Goal: Task Accomplishment & Management: Use online tool/utility

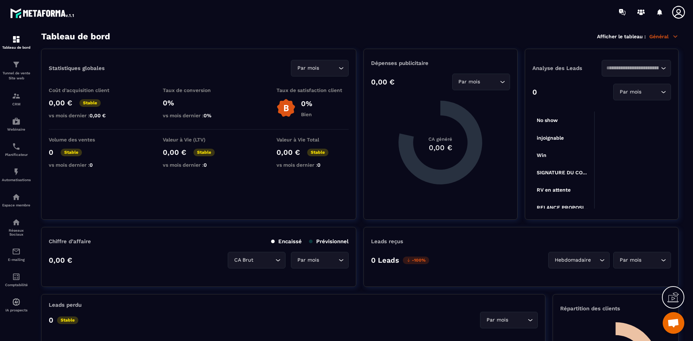
scroll to position [2119, 0]
click at [22, 73] on p "Tunnel de vente Site web" at bounding box center [16, 76] width 29 height 10
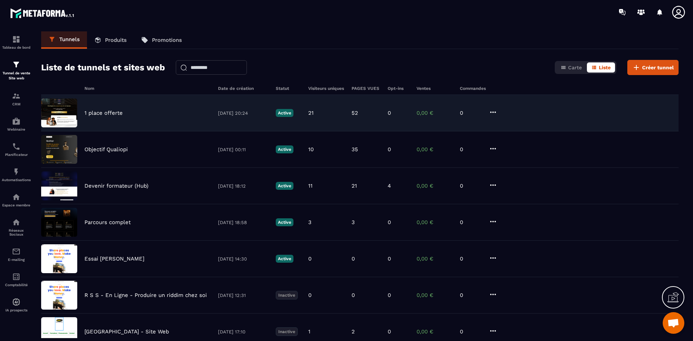
click at [99, 113] on p "1 place offerte" at bounding box center [104, 113] width 38 height 7
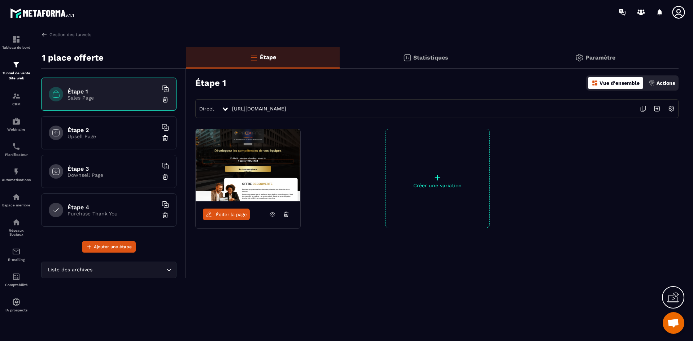
click at [228, 215] on span "Éditer la page" at bounding box center [231, 214] width 31 height 5
